Goal: Use online tool/utility: Utilize a website feature to perform a specific function

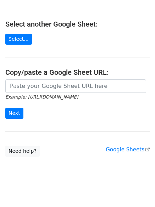
scroll to position [99, 0]
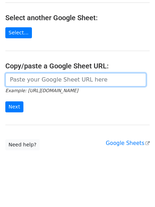
click at [48, 82] on input "url" at bounding box center [75, 79] width 141 height 13
paste input "[URL][DOMAIN_NAME]"
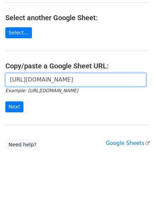
scroll to position [0, 159]
type input "[URL][DOMAIN_NAME]"
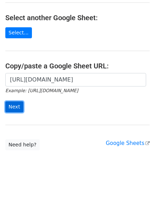
click at [17, 106] on input "Next" at bounding box center [14, 107] width 18 height 11
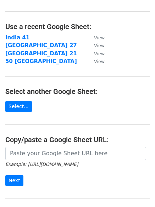
scroll to position [71, 0]
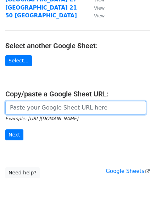
click at [42, 110] on input "url" at bounding box center [75, 107] width 141 height 13
paste input "https://docs.google.com/spreadsheets/d/1gB8NmV6oSlqk5KNlPgKpaplE3WtvTO5XHXDVk13…"
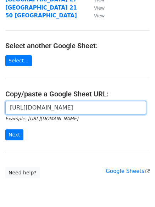
scroll to position [0, 159]
type input "https://docs.google.com/spreadsheets/d/1gB8NmV6oSlqk5KNlPgKpaplE3WtvTO5XHXDVk13…"
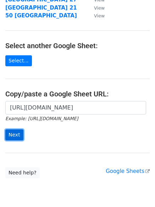
click at [18, 135] on input "Next" at bounding box center [14, 135] width 18 height 11
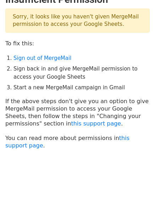
scroll to position [18, 0]
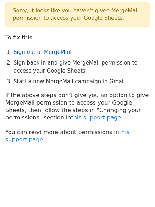
click at [43, 51] on link "Sign out of MergeMail" at bounding box center [42, 52] width 58 height 6
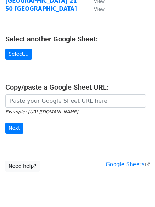
scroll to position [99, 0]
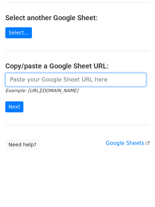
click at [41, 80] on input "url" at bounding box center [75, 79] width 141 height 13
paste input "https://docs.google.com/spreadsheets/d/1gB8NmV6oSlqk5KNlPgKpaplE3WtvTO5XHXDVk13…"
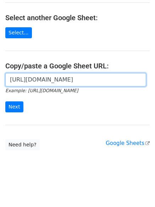
scroll to position [0, 159]
type input "https://docs.google.com/spreadsheets/d/1gB8NmV6oSlqk5KNlPgKpaplE3WtvTO5XHXDVk13…"
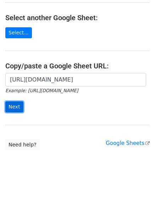
click at [17, 106] on input "Next" at bounding box center [14, 107] width 18 height 11
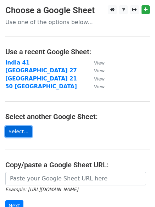
click at [21, 130] on link "Select..." at bounding box center [18, 131] width 27 height 11
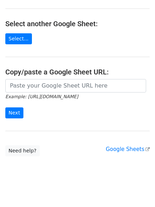
scroll to position [99, 0]
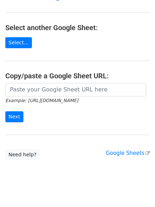
scroll to position [99, 0]
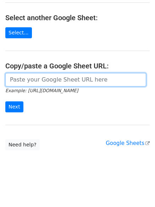
click at [42, 81] on input "url" at bounding box center [75, 79] width 141 height 13
paste input "https://docs.google.com/spreadsheets/d/1gB8NmV6oSlqk5KNlPgKpaplE3WtvTO5XHXDVk13…"
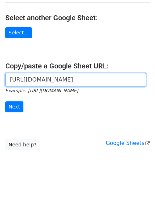
scroll to position [0, 159]
type input "https://docs.google.com/spreadsheets/d/1gB8NmV6oSlqk5KNlPgKpaplE3WtvTO5XHXDVk13…"
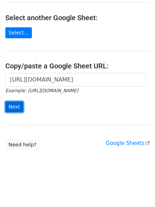
click at [16, 107] on input "Next" at bounding box center [14, 107] width 18 height 11
